Goal: Task Accomplishment & Management: Complete application form

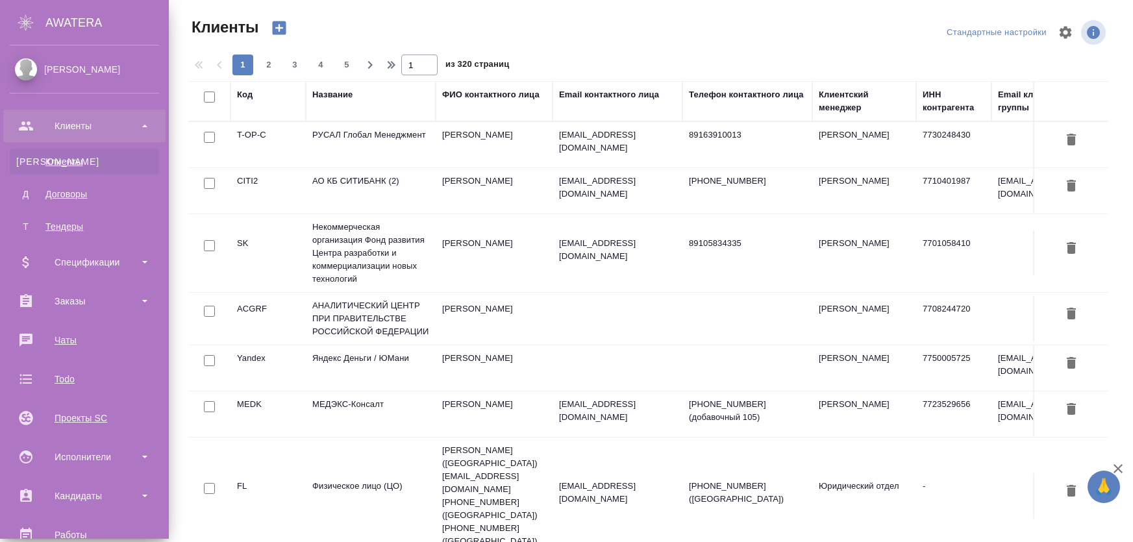
select select "RU"
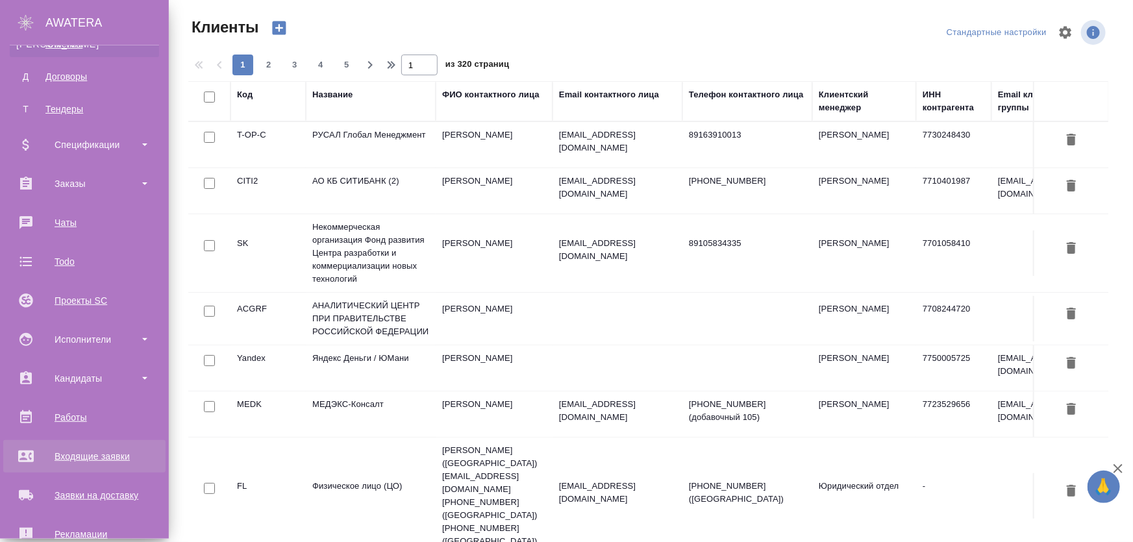
click at [97, 461] on div "Входящие заявки" at bounding box center [84, 456] width 149 height 19
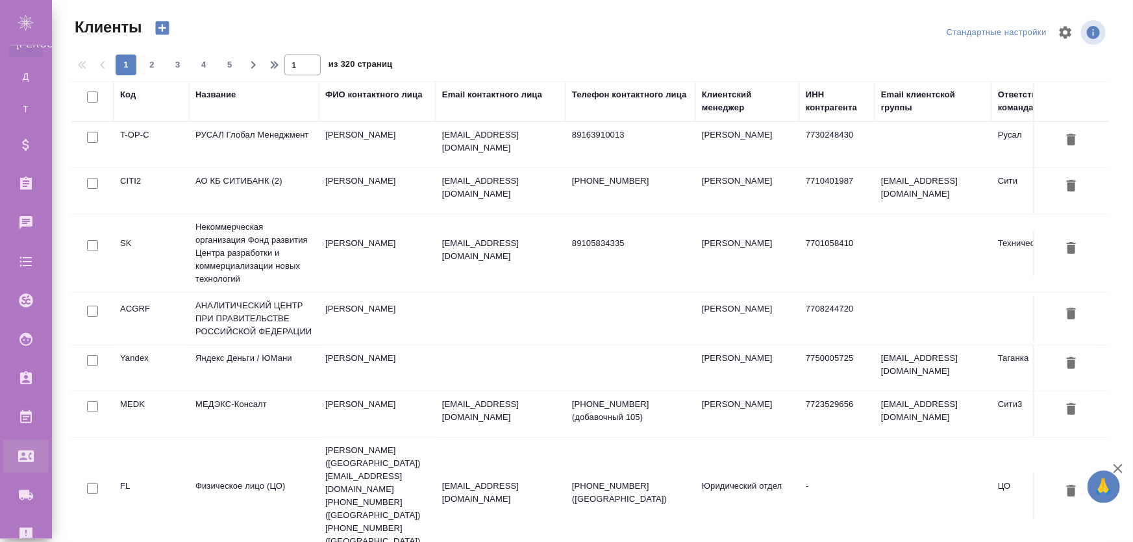
select select "RU"
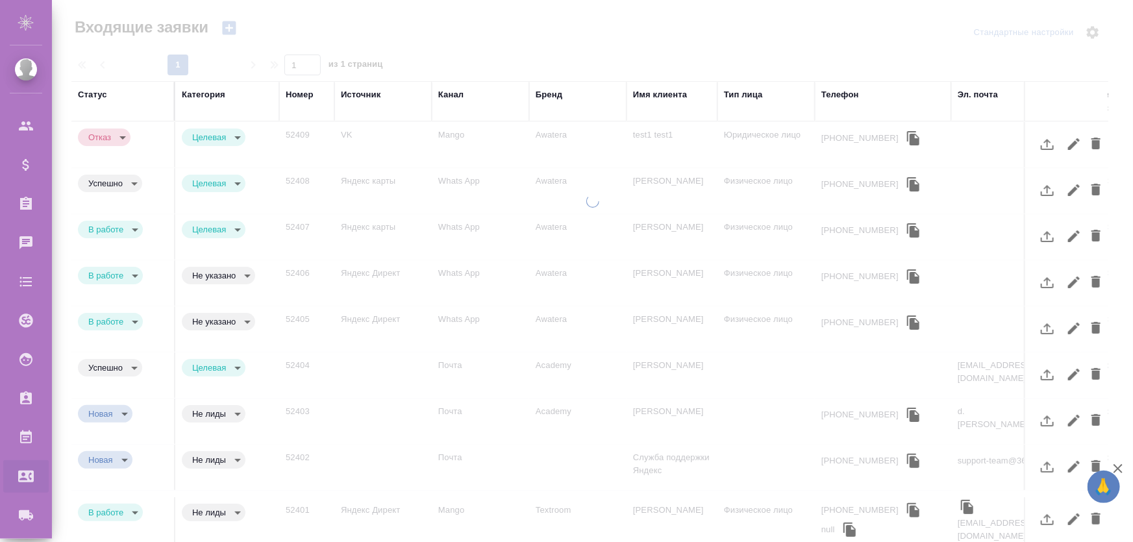
click at [227, 29] on icon "button" at bounding box center [229, 28] width 14 height 14
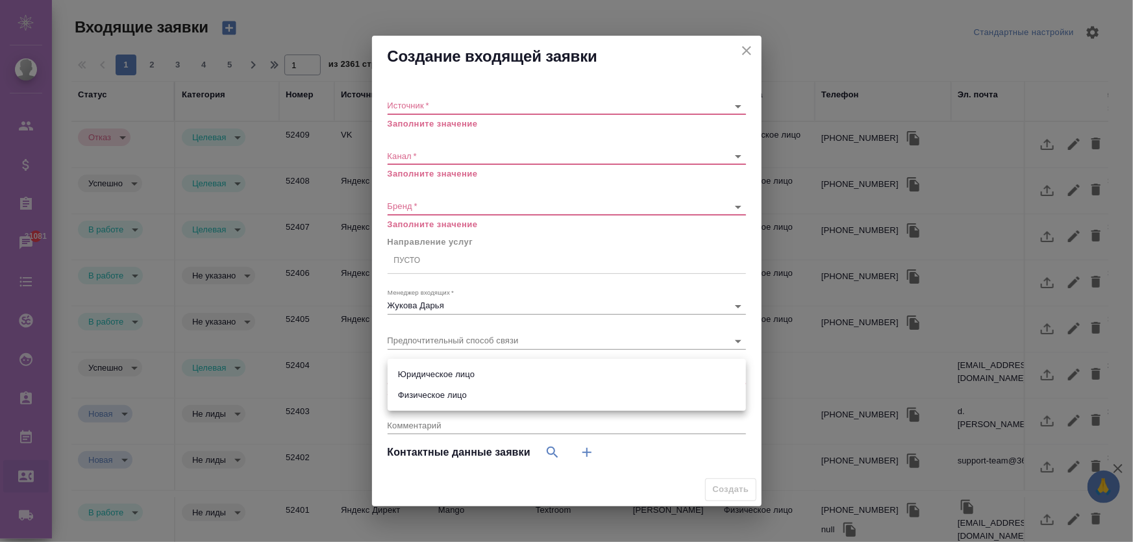
click at [442, 372] on body "🙏 .cls-1 fill:#fff; AWATERA [PERSON_NAME] Спецификации Заказы 31081 Чаты Todo П…" at bounding box center [566, 323] width 1133 height 647
click at [473, 395] on li "Физическое лицо" at bounding box center [567, 395] width 359 height 21
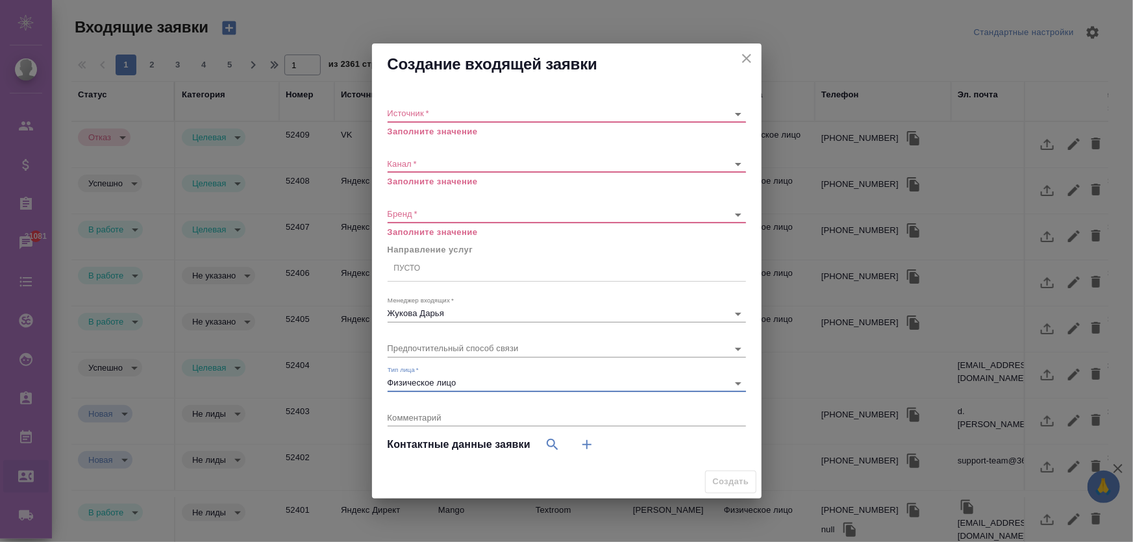
click at [473, 379] on body "🙏 .cls-1 fill:#fff; AWATERA [PERSON_NAME] Спецификации Заказы 31081 Чаты Todo П…" at bounding box center [566, 323] width 1133 height 647
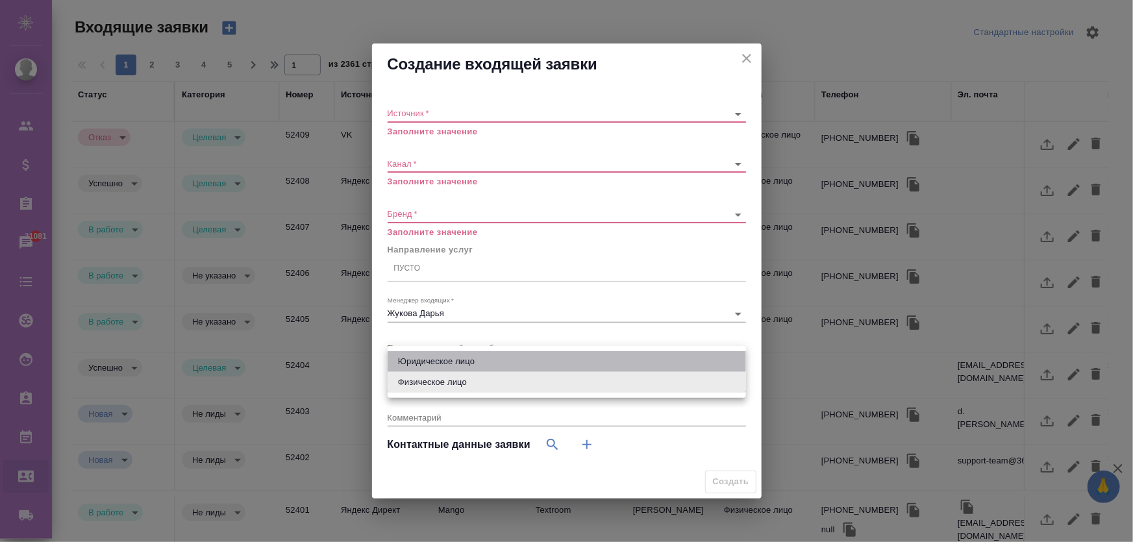
click at [474, 361] on li "Юридическое лицо" at bounding box center [567, 361] width 359 height 21
type input "company"
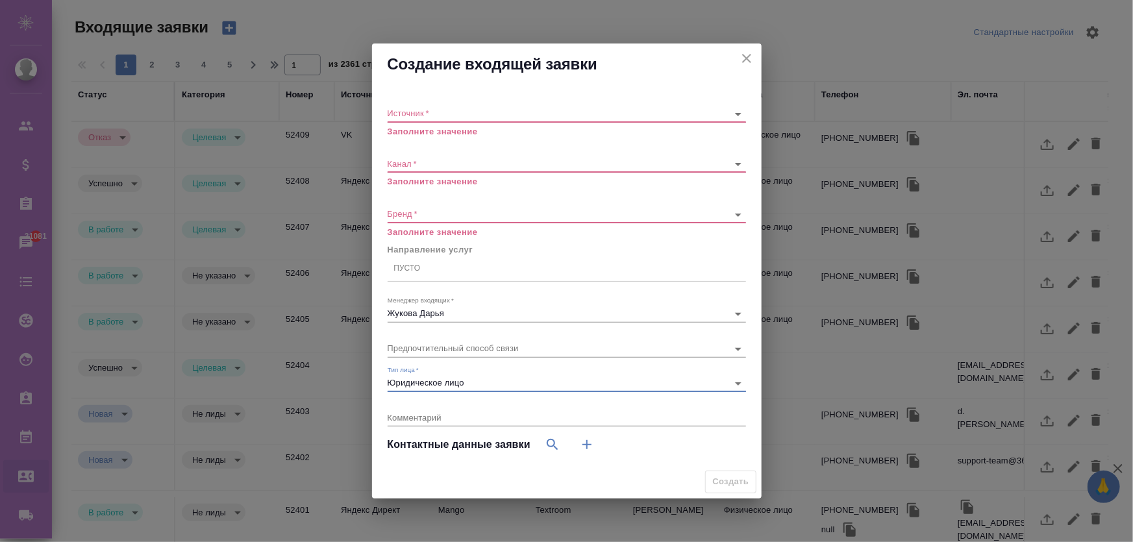
click at [745, 63] on icon "close" at bounding box center [747, 59] width 16 height 16
